Goal: Information Seeking & Learning: Learn about a topic

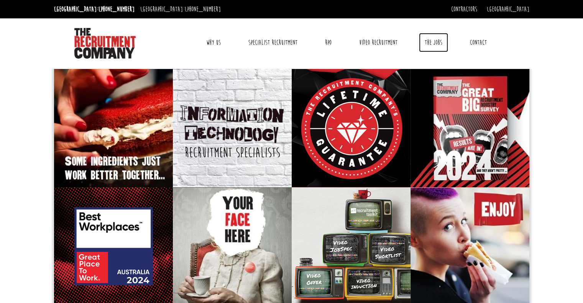
click at [446, 41] on link "The Jobs" at bounding box center [433, 42] width 29 height 19
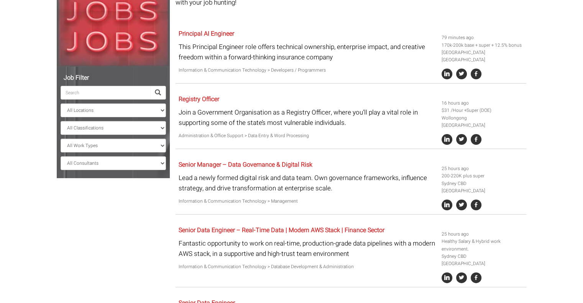
scroll to position [153, 0]
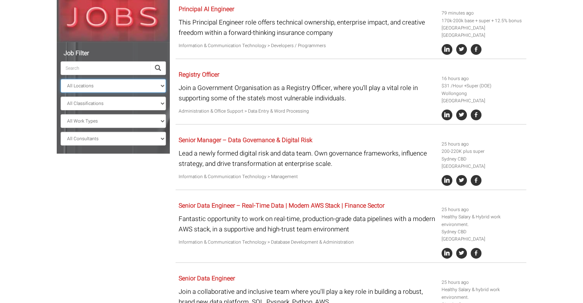
click at [130, 84] on select "All Locations Sydney Melbourne Ireland Sydney CBD Parramatta Circular Quay Nort…" at bounding box center [113, 86] width 105 height 14
select select "[GEOGRAPHIC_DATA]"
click at [61, 79] on select "All Locations Sydney Melbourne Ireland Sydney CBD Parramatta Circular Quay Nort…" at bounding box center [113, 86] width 105 height 14
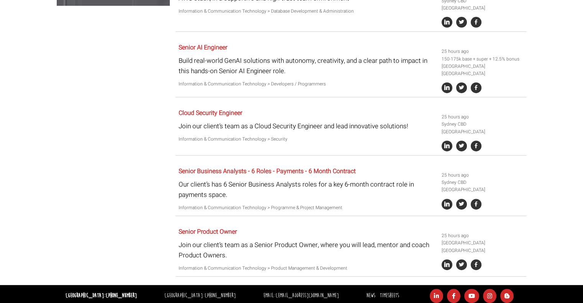
scroll to position [349, 0]
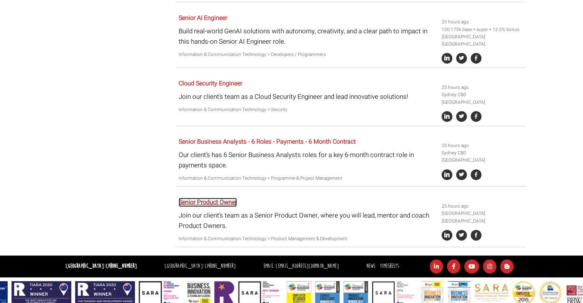
click at [222, 198] on link "Senior Product Owner" at bounding box center [208, 202] width 58 height 9
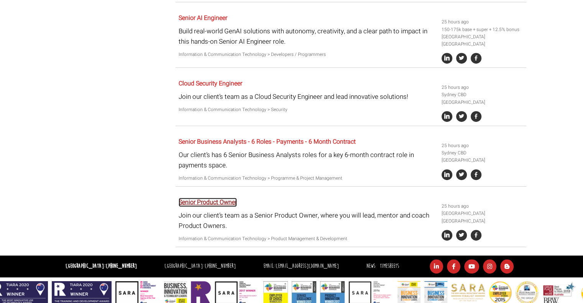
click at [221, 198] on link "Senior Product Owner" at bounding box center [208, 202] width 58 height 9
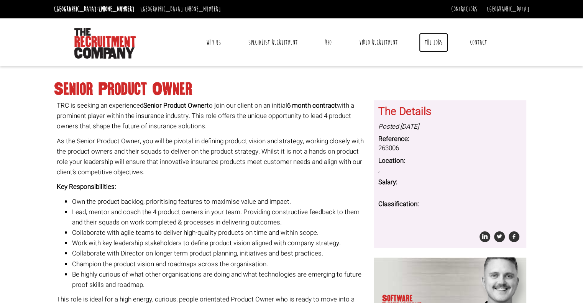
click at [438, 42] on link "The Jobs" at bounding box center [433, 42] width 29 height 19
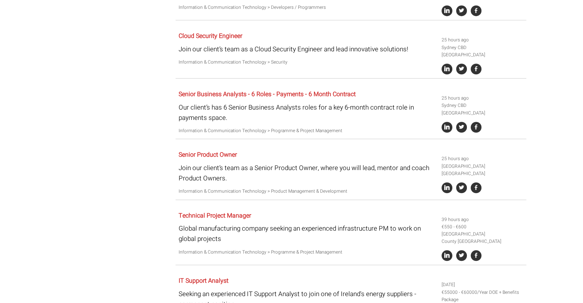
scroll to position [591, 0]
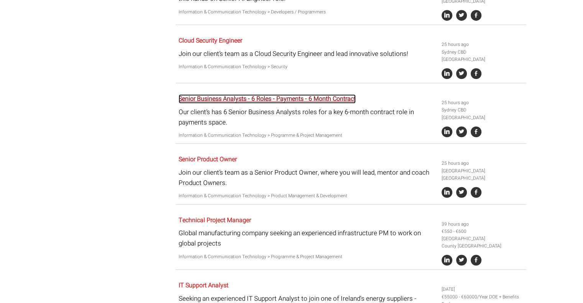
click at [270, 94] on link "Senior Business Analysts - 6 Roles - Payments - 6 Month Contract" at bounding box center [267, 98] width 177 height 9
